Goal: Transaction & Acquisition: Purchase product/service

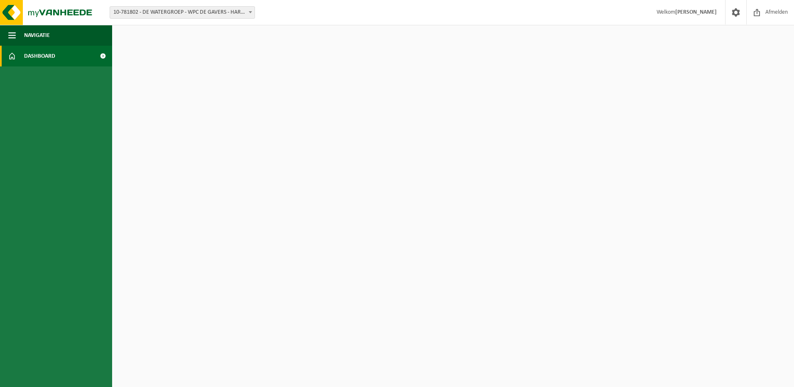
click at [52, 56] on span "Dashboard" at bounding box center [39, 56] width 31 height 21
click at [339, 79] on html "Vestiging: 10-781802 - DE WATERGROEP - WPC DE GAVERS - HARELBEKE 10-781802 - DE…" at bounding box center [397, 193] width 794 height 387
click at [196, 10] on span "10-781802 - DE WATERGROEP - WPC DE GAVERS - HARELBEKE" at bounding box center [182, 13] width 145 height 12
click at [30, 57] on span "Dashboard" at bounding box center [39, 56] width 31 height 21
click at [104, 54] on span at bounding box center [102, 56] width 19 height 21
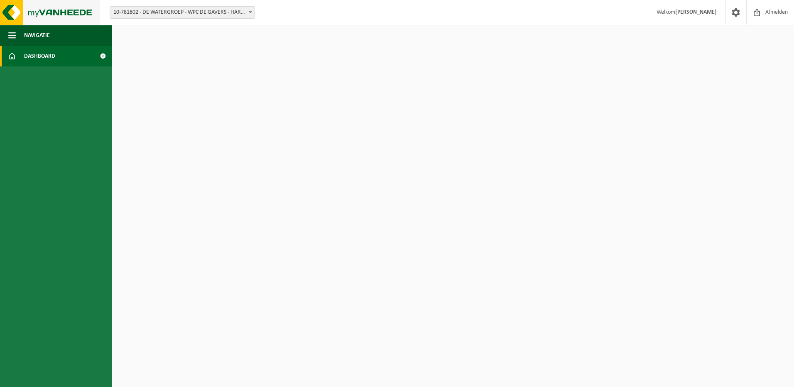
click at [15, 10] on img at bounding box center [50, 12] width 100 height 25
click at [64, 36] on button "Navigatie" at bounding box center [56, 35] width 112 height 21
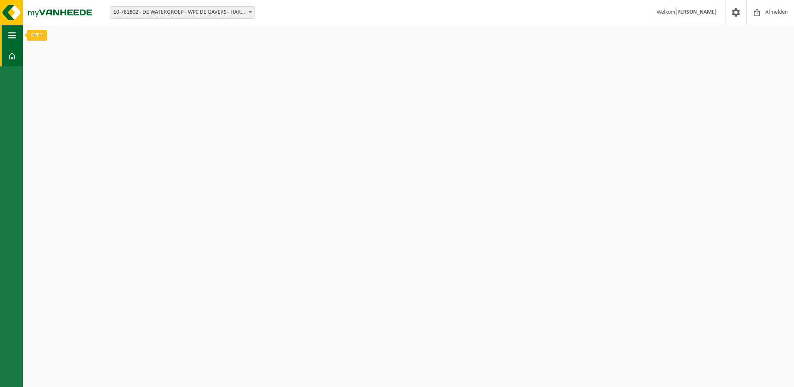
click at [12, 36] on span "button" at bounding box center [11, 35] width 7 height 21
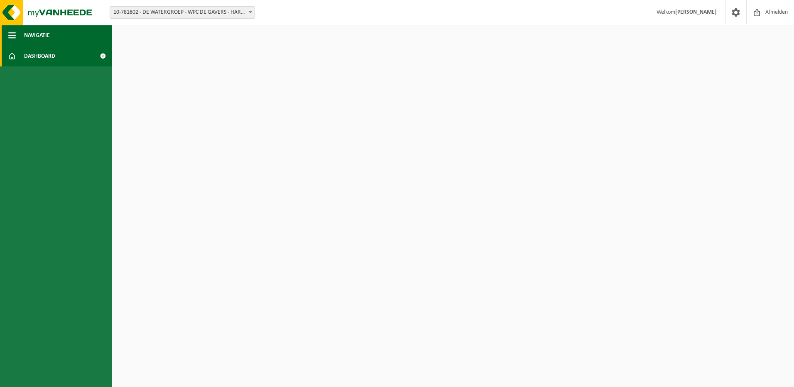
click at [12, 36] on span "button" at bounding box center [11, 35] width 7 height 21
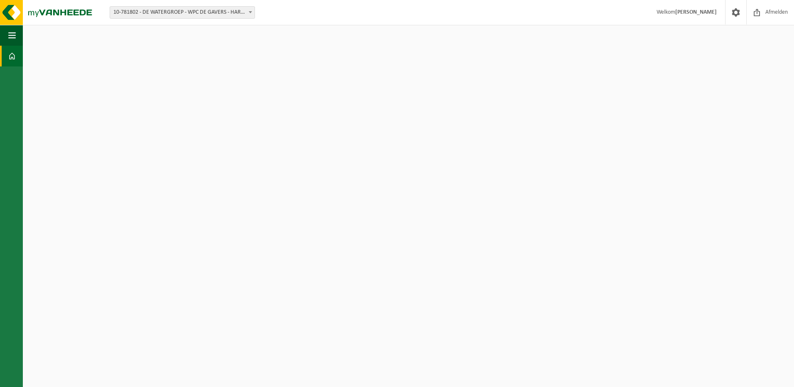
click at [154, 80] on html "Vestiging: 10-781802 - DE WATERGROEP - WPC DE GAVERS - HARELBEKE 10-781802 - DE…" at bounding box center [397, 193] width 794 height 387
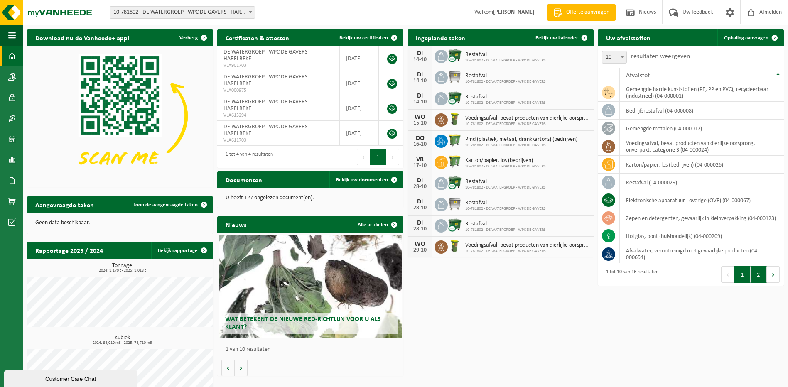
click at [760, 274] on button "2" at bounding box center [759, 274] width 16 height 17
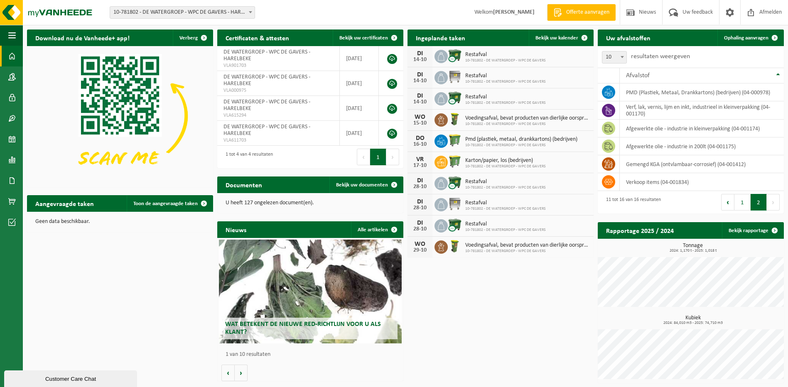
scroll to position [0, 0]
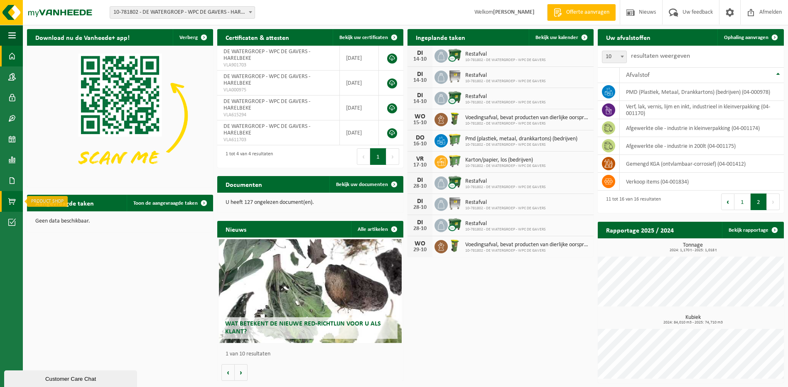
click at [12, 201] on span at bounding box center [11, 201] width 7 height 21
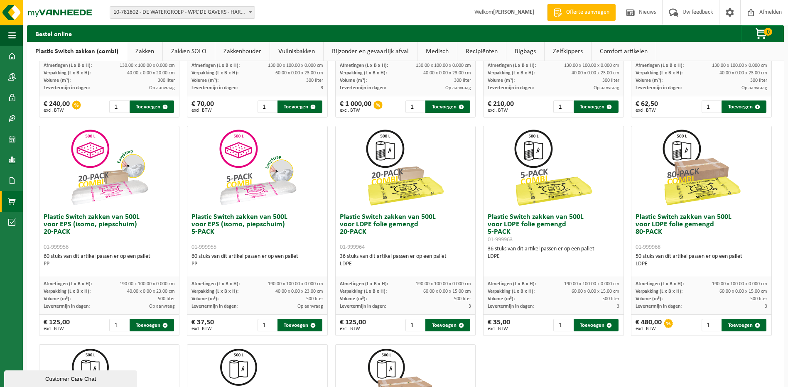
scroll to position [208, 0]
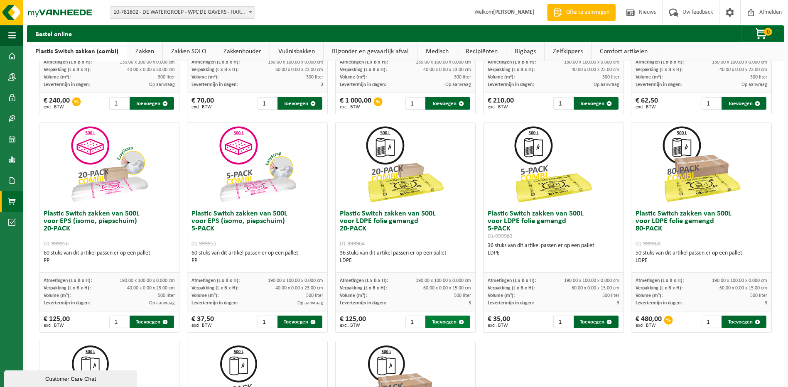
click at [441, 321] on button "Toevoegen" at bounding box center [447, 322] width 45 height 12
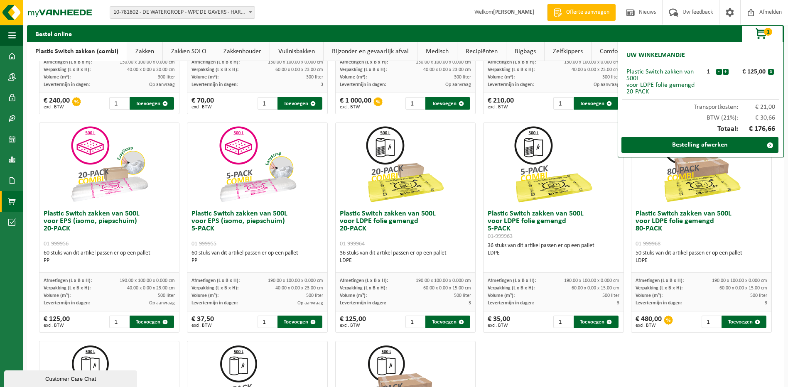
click at [455, 167] on div at bounding box center [406, 164] width 140 height 83
click at [444, 176] on div at bounding box center [406, 164] width 140 height 83
click at [447, 166] on div at bounding box center [406, 164] width 140 height 83
click at [741, 147] on link "Bestelling afwerken" at bounding box center [699, 145] width 157 height 16
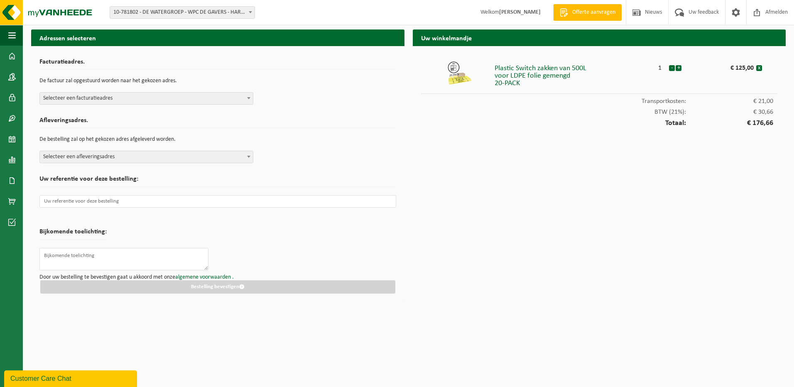
click at [248, 98] on b at bounding box center [248, 98] width 3 height 2
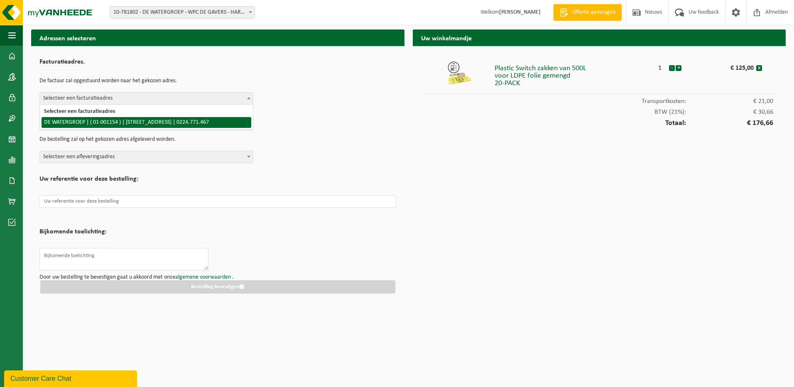
select select "103"
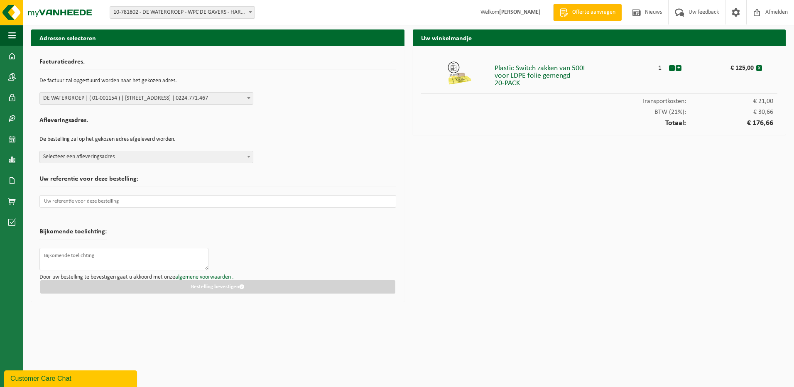
click at [250, 156] on b at bounding box center [248, 157] width 3 height 2
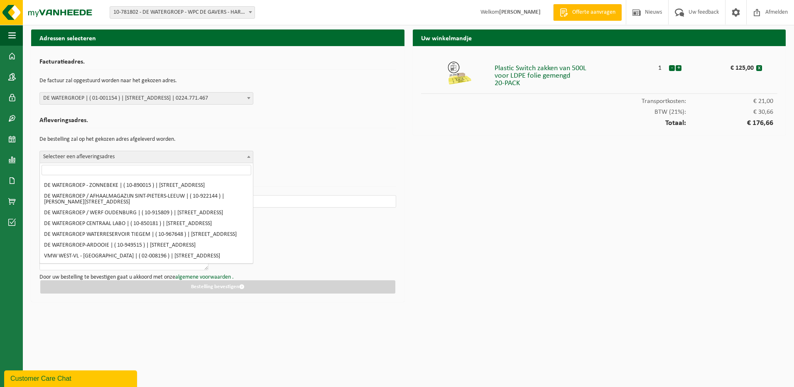
scroll to position [2118, 0]
select select "26768"
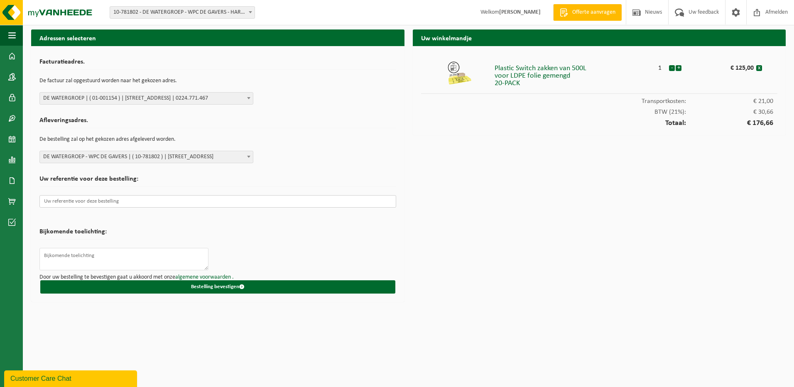
click at [142, 201] on input "text" at bounding box center [217, 201] width 357 height 12
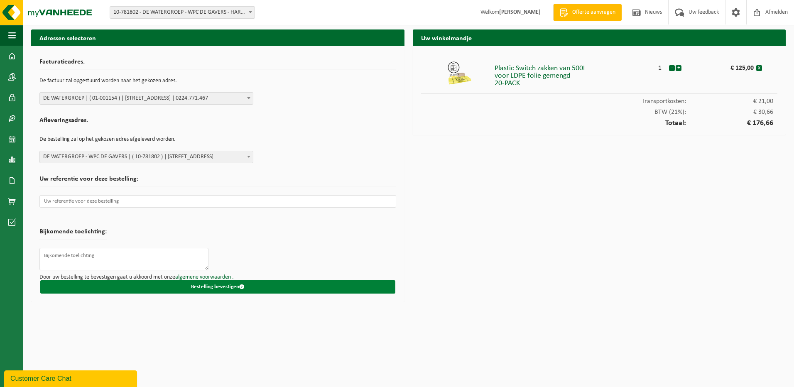
click at [226, 286] on button "Bestelling bevestigen" at bounding box center [217, 286] width 355 height 13
